Goal: Task Accomplishment & Management: Manage account settings

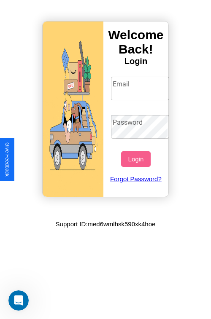
click at [141, 88] on input "Email" at bounding box center [140, 89] width 59 height 24
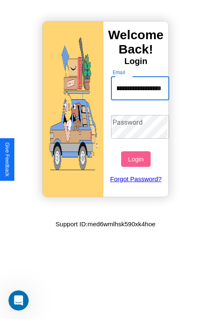
scroll to position [0, 37]
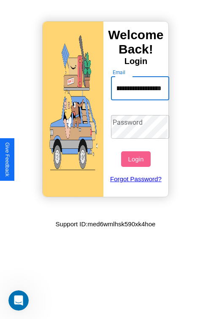
type input "**********"
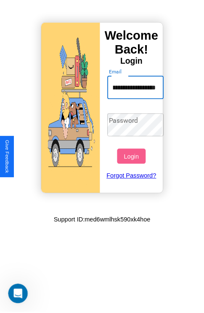
scroll to position [0, 0]
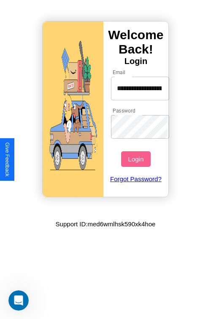
click at [136, 159] on button "Login" at bounding box center [135, 159] width 29 height 16
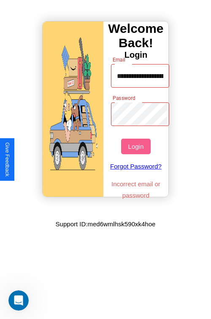
click at [136, 146] on button "Login" at bounding box center [135, 147] width 29 height 16
